Goal: Task Accomplishment & Management: Use online tool/utility

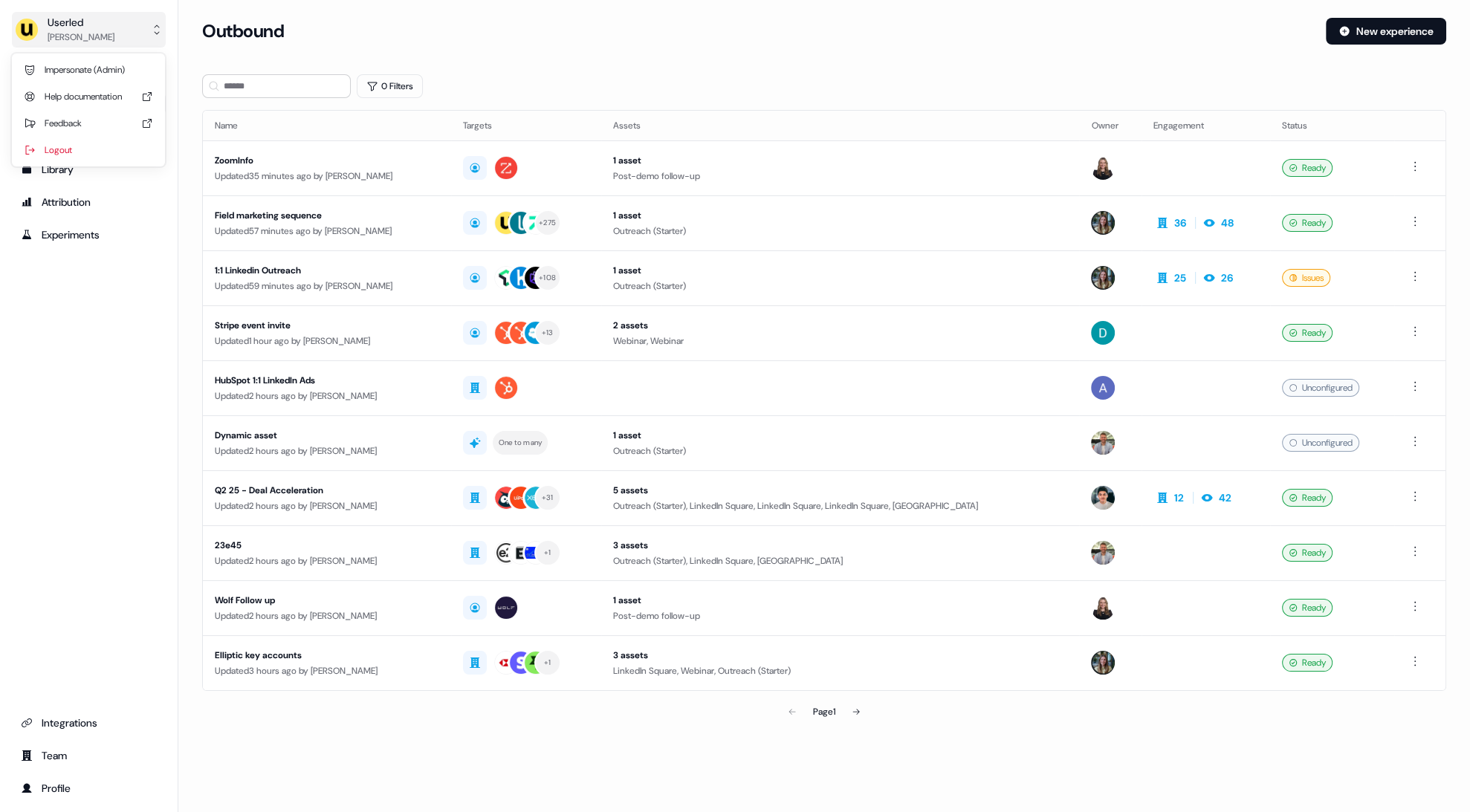
click at [110, 32] on button "Userled [PERSON_NAME]" at bounding box center [88, 29] width 154 height 35
click at [99, 65] on div "Impersonate (Admin)" at bounding box center [88, 70] width 142 height 27
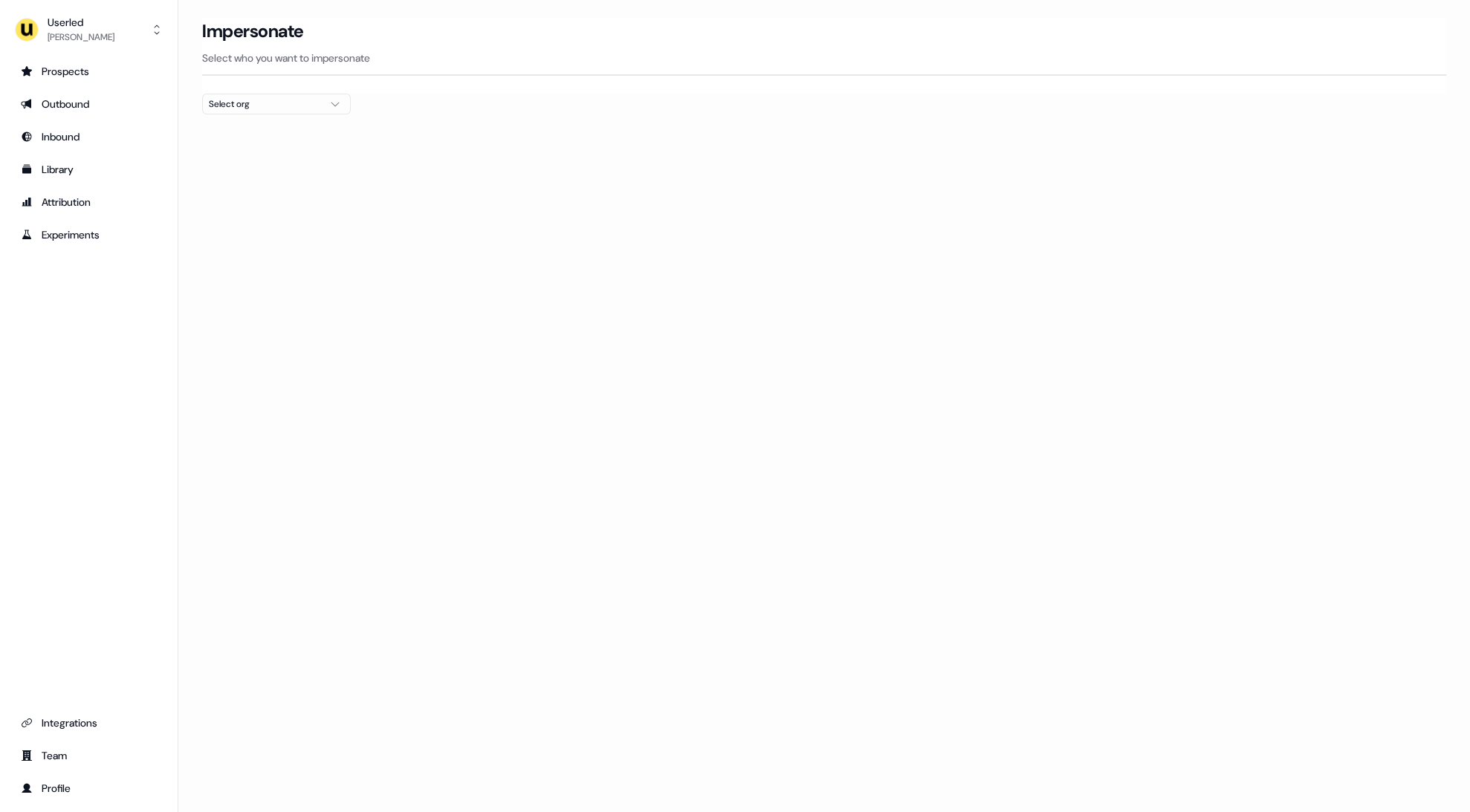
click at [238, 108] on div "Select org" at bounding box center [265, 104] width 111 height 15
click at [247, 127] on input "text" at bounding box center [286, 131] width 130 height 27
click at [462, 199] on div "Loading... Impersonate Select who you want to impersonate Select org" at bounding box center [825, 406] width 1292 height 812
click at [70, 23] on div "Userled" at bounding box center [80, 23] width 67 height 15
click at [82, 60] on div "Impersonate (Admin)" at bounding box center [88, 70] width 142 height 27
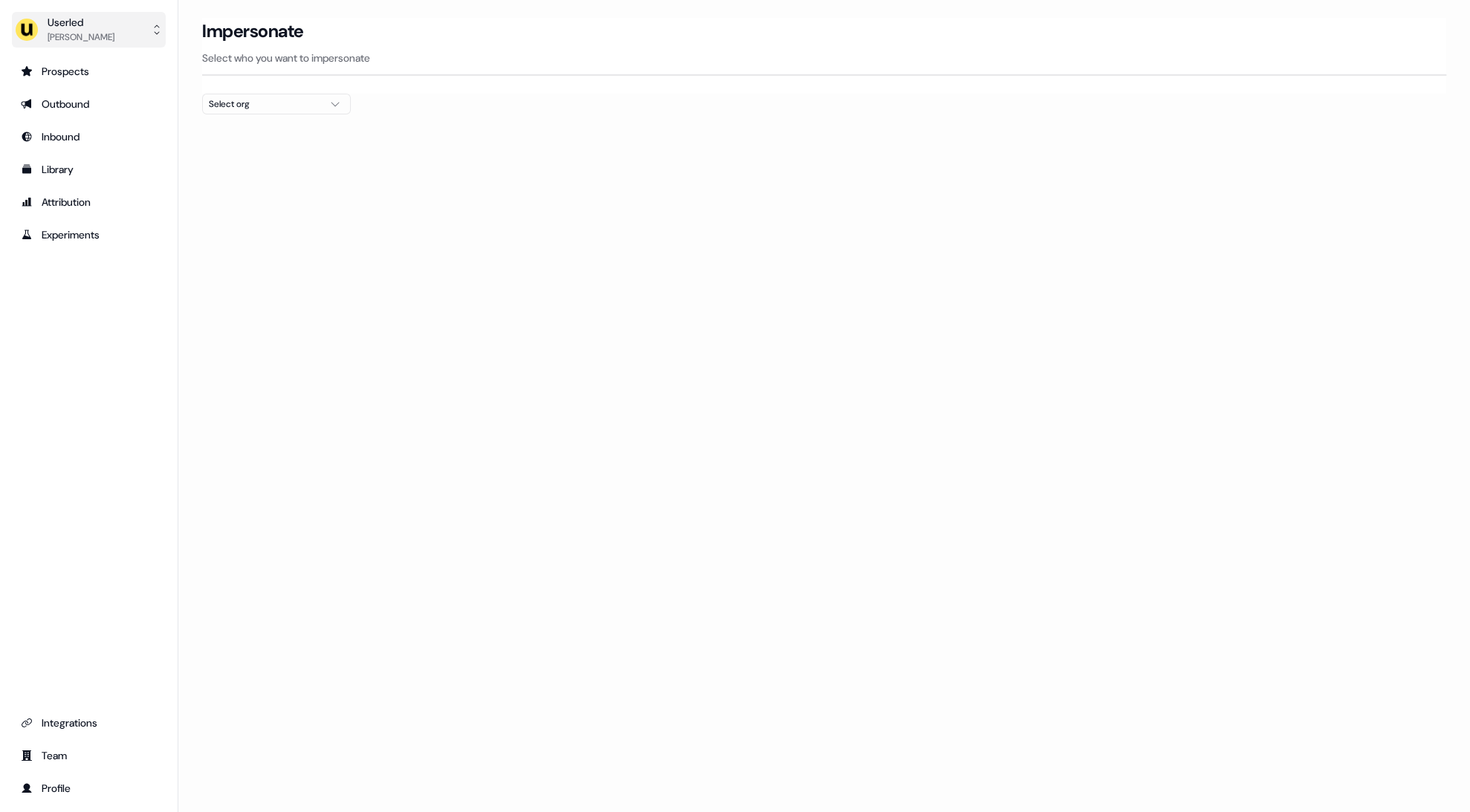
click at [110, 16] on button "Userled [PERSON_NAME]" at bounding box center [88, 29] width 154 height 35
click at [272, 118] on div "Userled [PERSON_NAME] Impersonate (Admin) Help documentation Feedback Logout Pr…" at bounding box center [735, 406] width 1470 height 812
click at [270, 110] on button "Select org" at bounding box center [276, 104] width 148 height 21
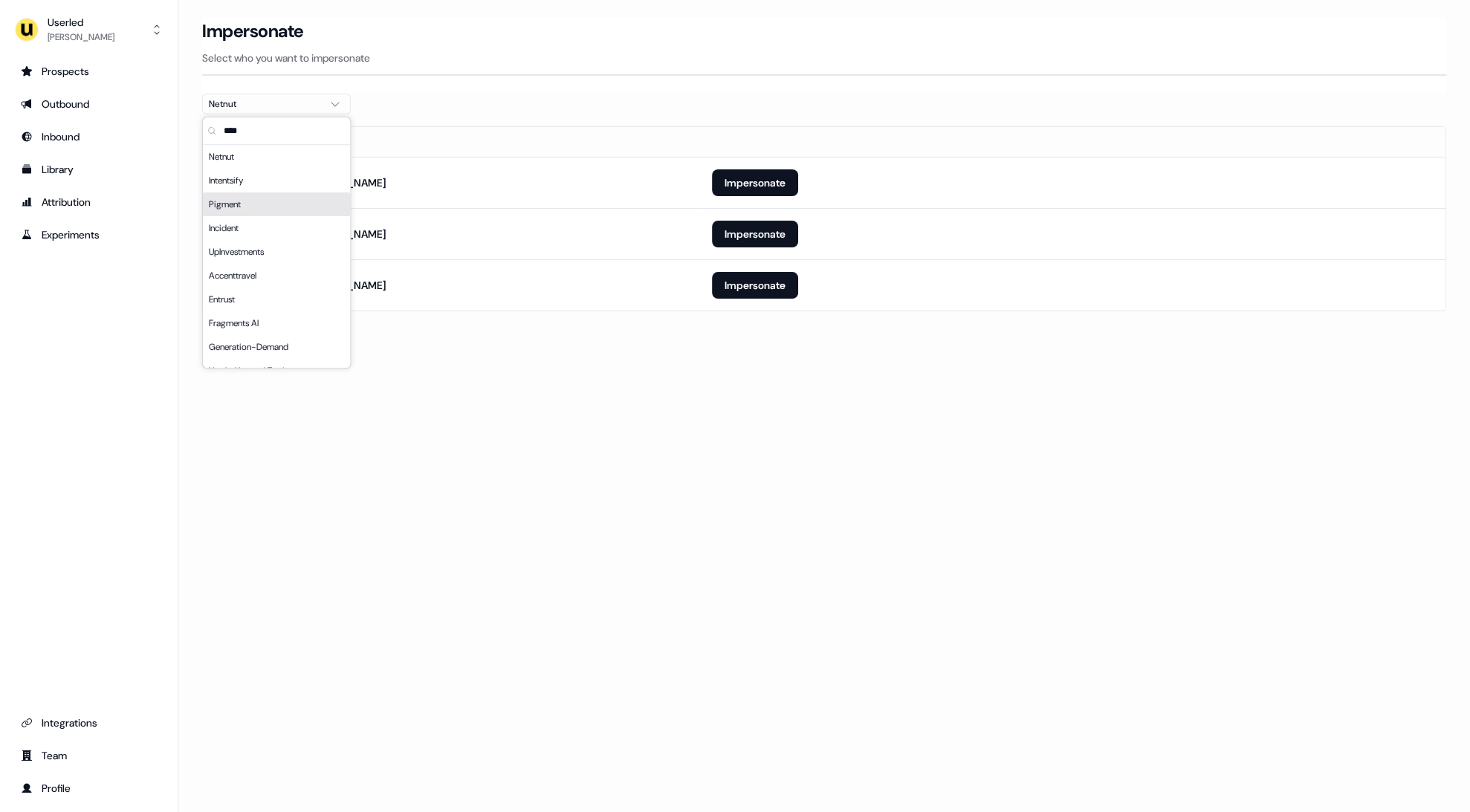
type input "****"
click at [843, 342] on section "Loading... Impersonate Select who you want to impersonate Netnut Email [EMAIL_A…" at bounding box center [825, 185] width 1292 height 335
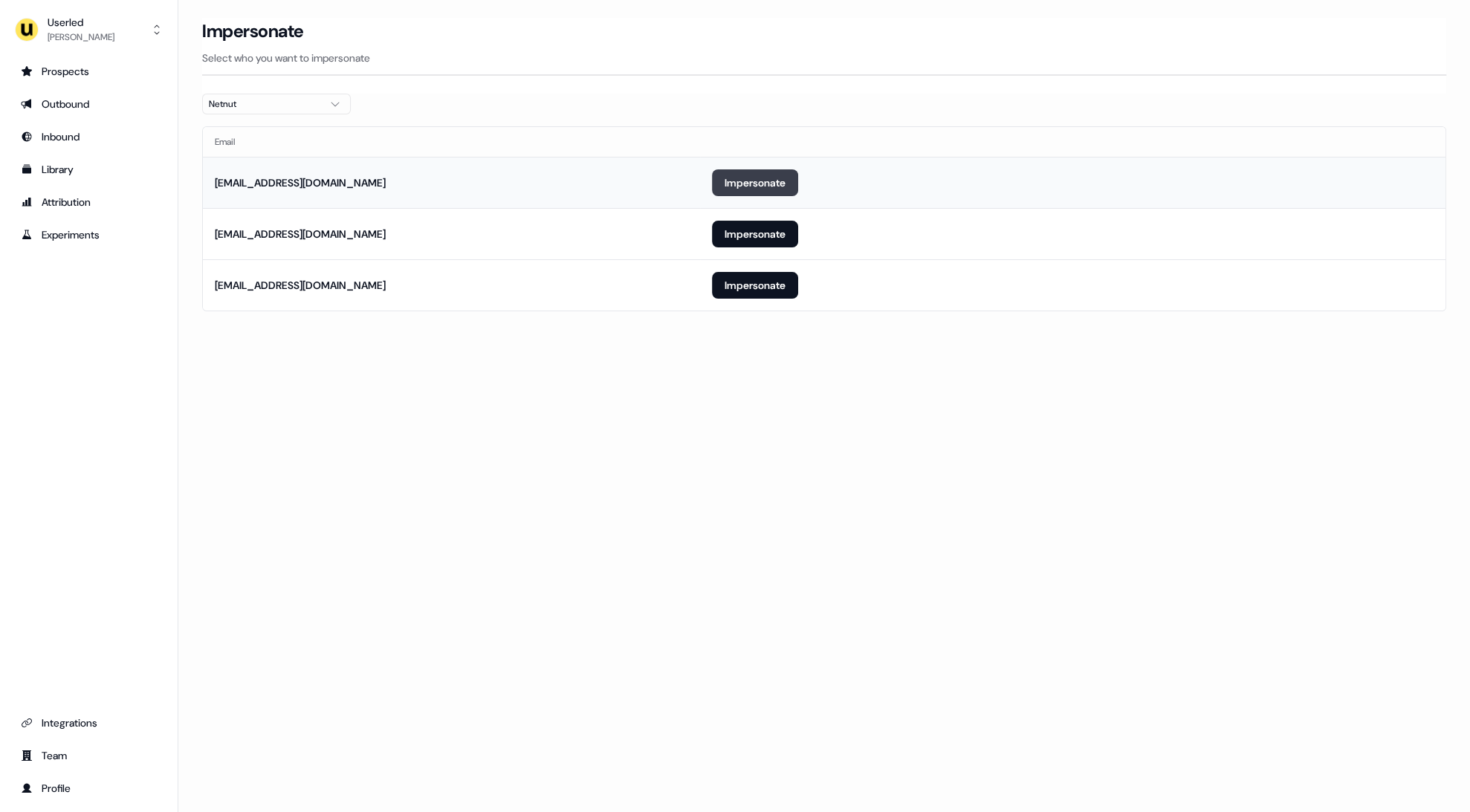
click at [717, 177] on button "Impersonate" at bounding box center [755, 183] width 86 height 27
